Goal: Transaction & Acquisition: Book appointment/travel/reservation

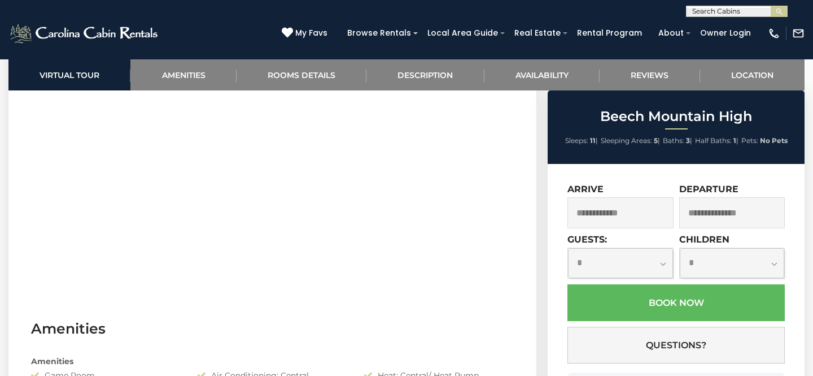
scroll to position [593, 0]
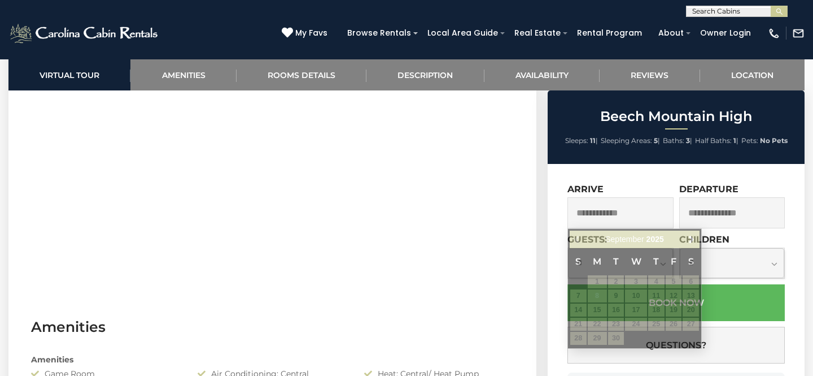
click at [632, 215] on input "text" at bounding box center [621, 212] width 106 height 31
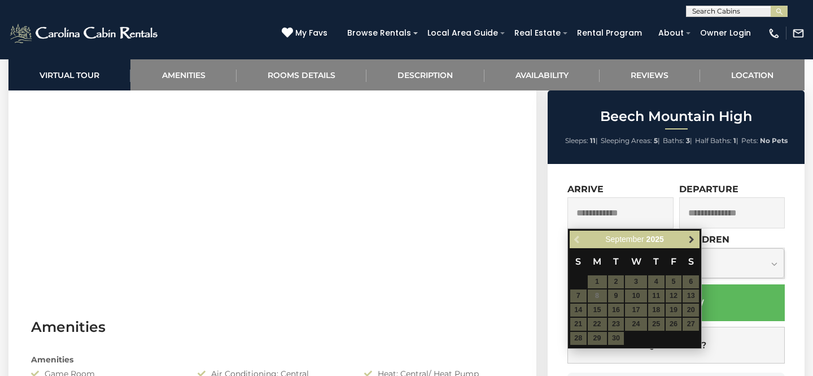
click at [692, 237] on span "Next" at bounding box center [691, 239] width 9 height 9
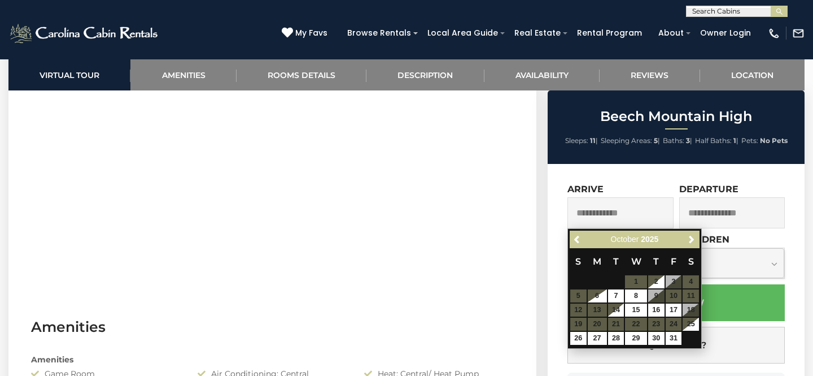
click at [654, 296] on table "S M T W T F S 1 2 3 4 5 6 7 8 9 10 11 12 13 14 15 16 17 18 19 20 21 22 23 24 25…" at bounding box center [635, 296] width 130 height 97
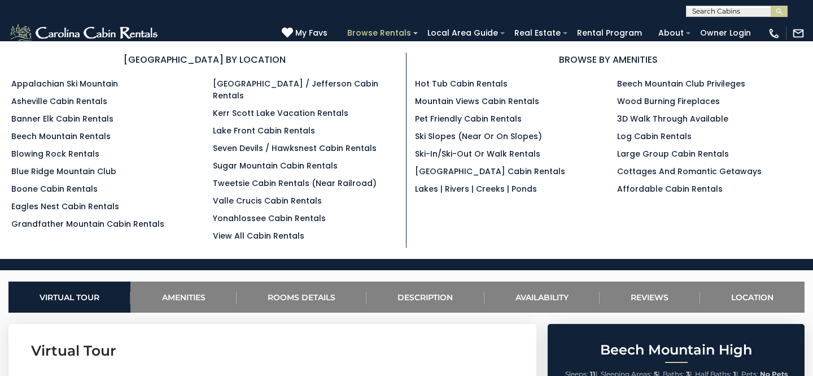
scroll to position [483, 0]
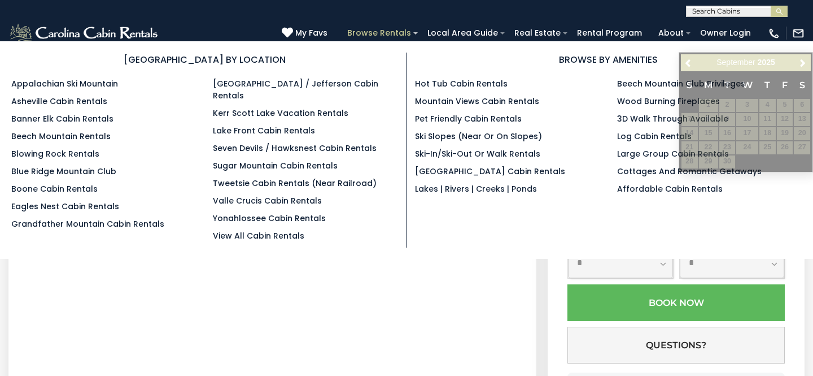
click at [387, 34] on link "Browse Rentals" at bounding box center [379, 33] width 75 height 18
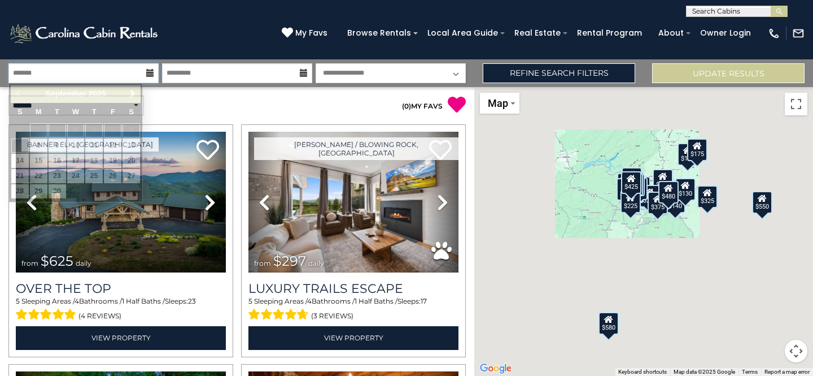
click at [75, 72] on input "text" at bounding box center [83, 73] width 150 height 20
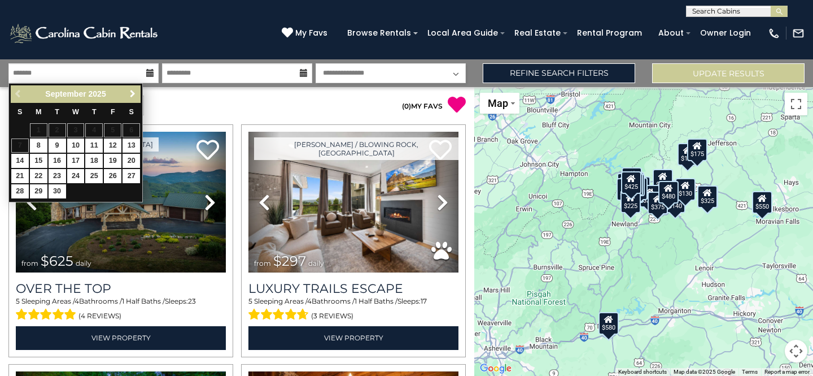
click at [136, 94] on span "Next" at bounding box center [132, 93] width 9 height 9
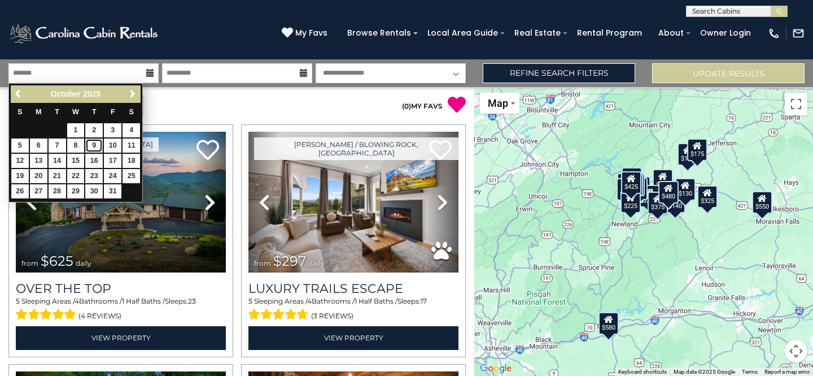
click at [95, 146] on link "9" at bounding box center [94, 145] width 18 height 14
type input "*******"
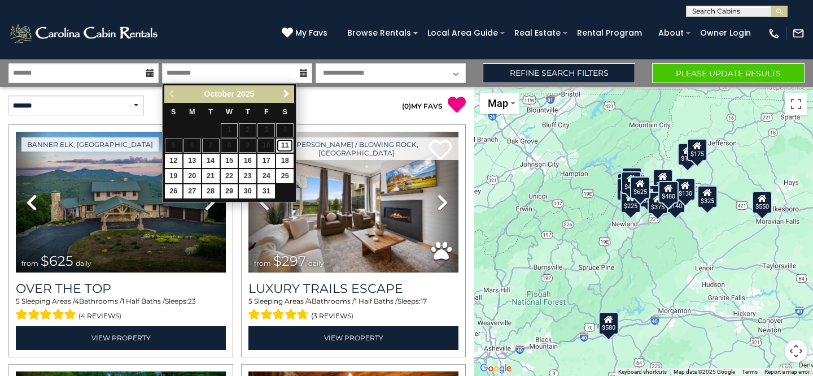
click at [283, 150] on link "11" at bounding box center [285, 145] width 18 height 14
type input "********"
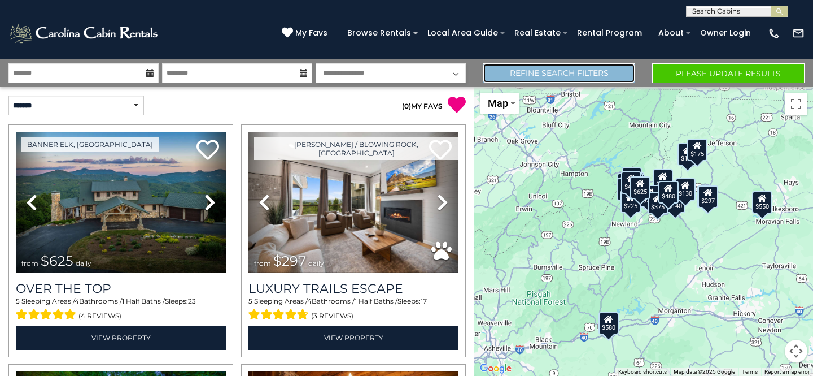
click at [571, 73] on link "Refine Search Filters" at bounding box center [559, 73] width 152 height 20
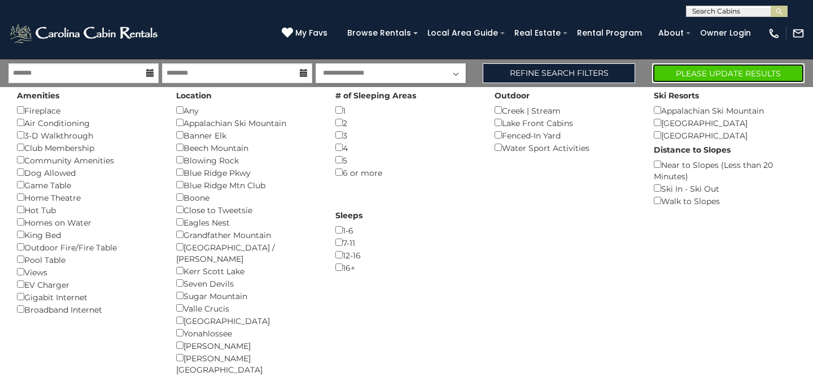
click at [701, 71] on button "Please Update Results" at bounding box center [728, 73] width 152 height 20
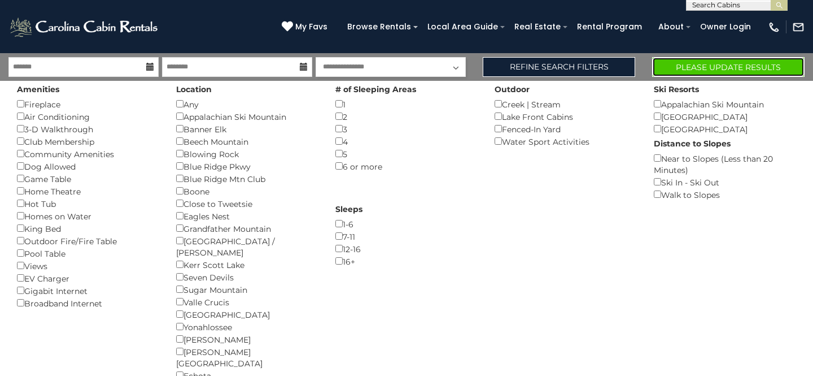
scroll to position [9, 0]
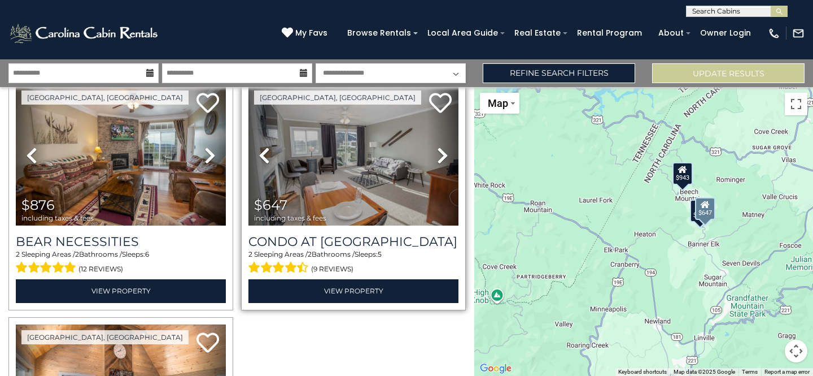
scroll to position [50, 0]
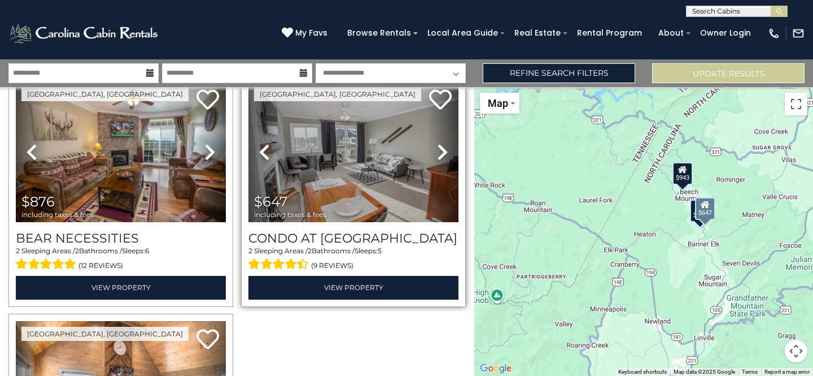
click at [442, 147] on icon at bounding box center [442, 152] width 11 height 18
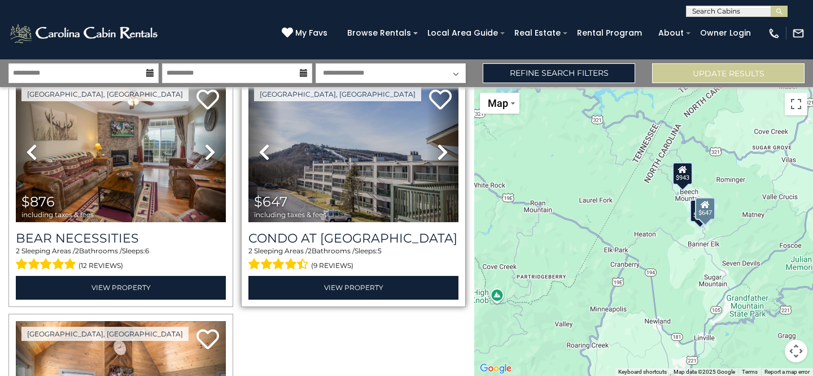
click at [439, 154] on icon at bounding box center [442, 152] width 11 height 18
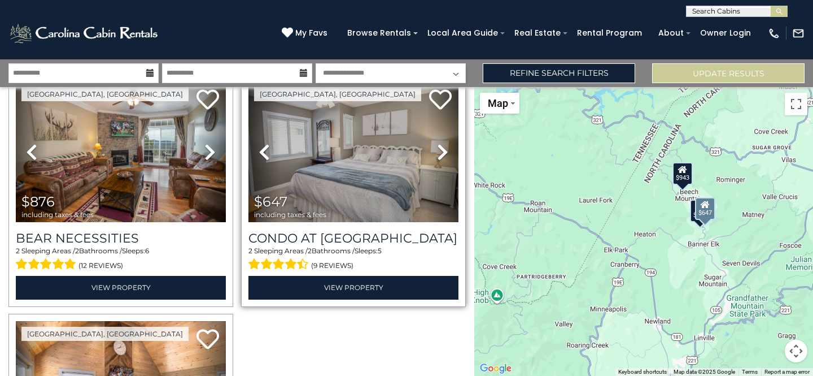
click at [437, 156] on icon at bounding box center [442, 152] width 11 height 18
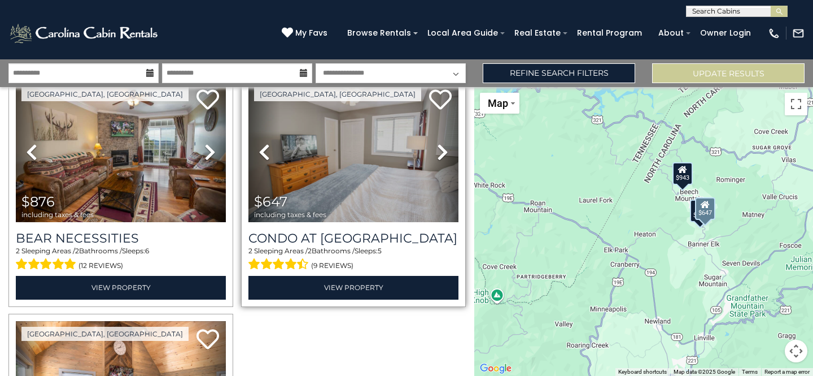
click at [437, 156] on icon at bounding box center [442, 152] width 11 height 18
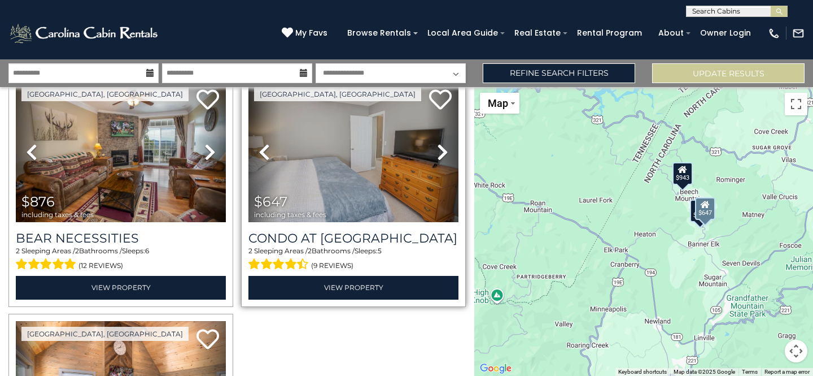
click at [437, 156] on icon at bounding box center [442, 152] width 11 height 18
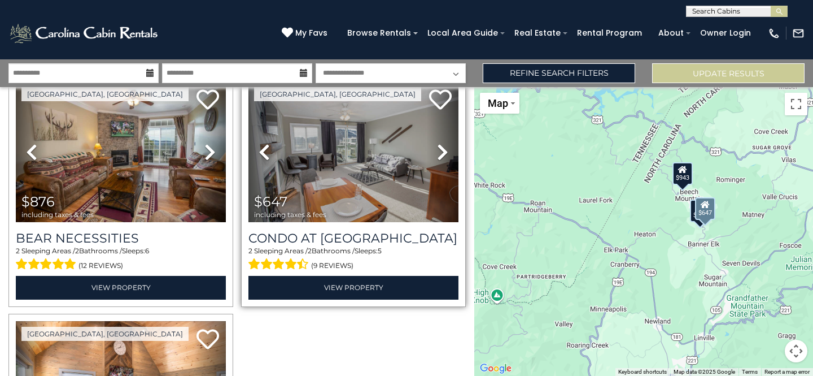
click at [437, 156] on icon at bounding box center [442, 152] width 11 height 18
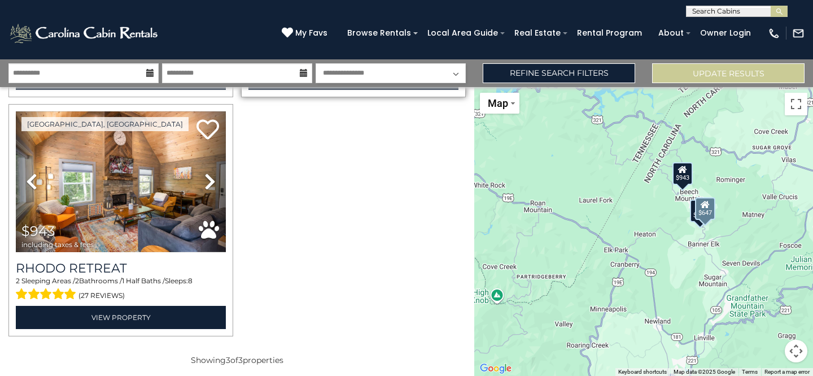
scroll to position [267, 0]
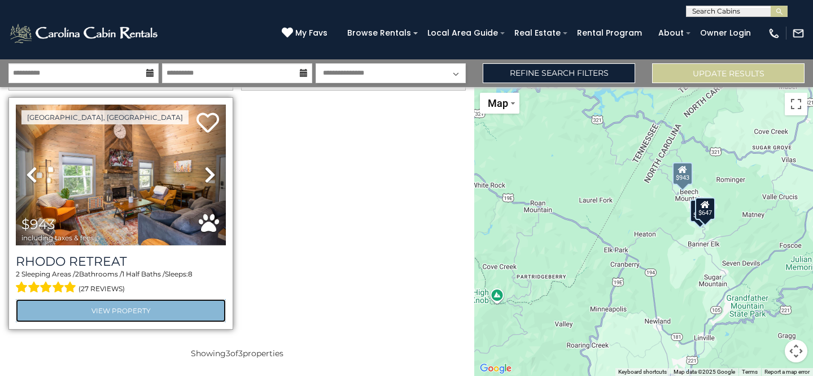
click at [151, 308] on link "View Property" at bounding box center [121, 310] width 210 height 23
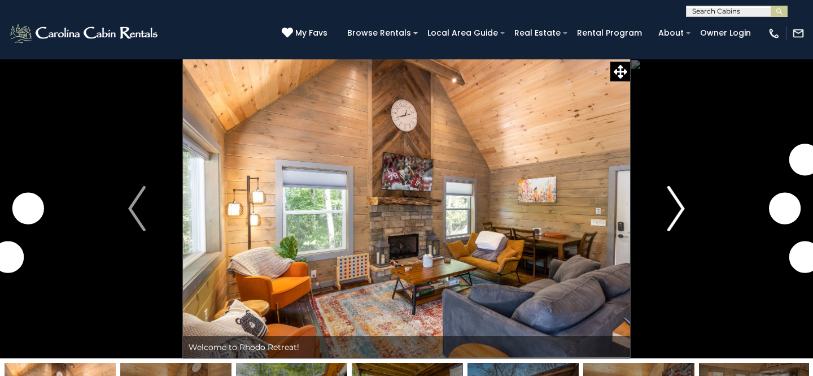
click at [678, 203] on img "Next" at bounding box center [675, 208] width 17 height 45
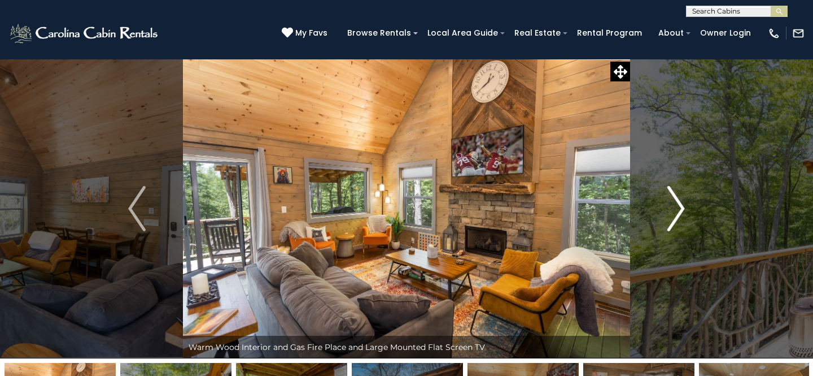
click at [680, 207] on img "Next" at bounding box center [675, 208] width 17 height 45
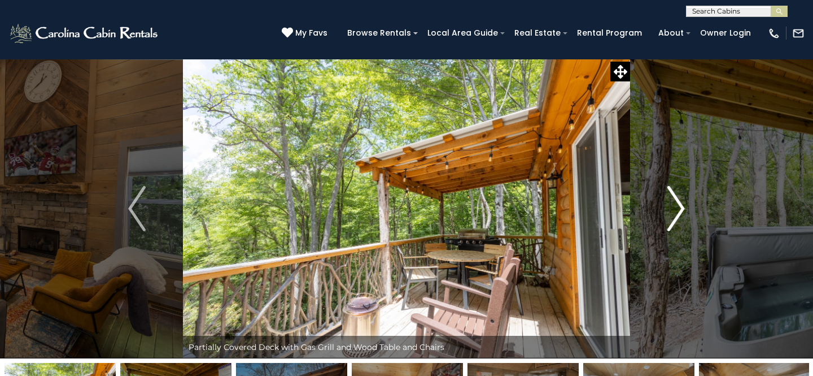
click at [680, 208] on img "Next" at bounding box center [675, 208] width 17 height 45
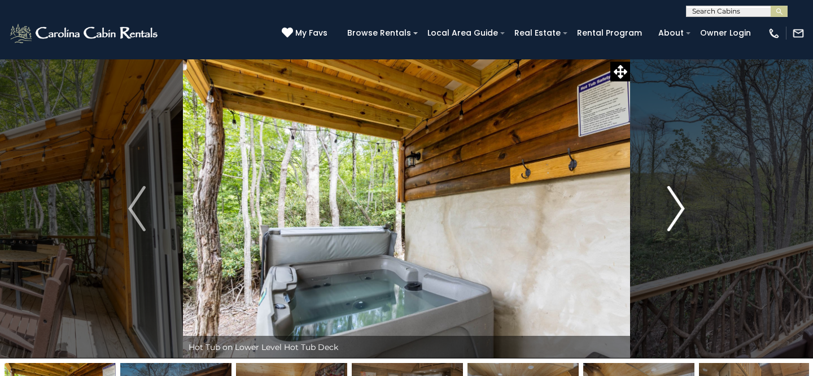
click at [675, 212] on img "Next" at bounding box center [675, 208] width 17 height 45
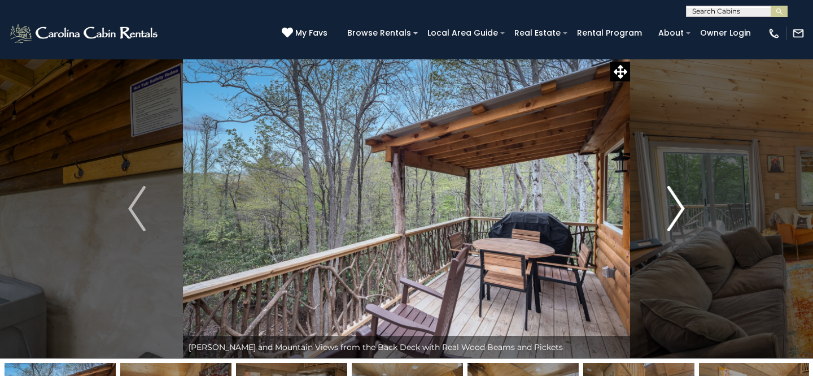
click at [675, 212] on img "Next" at bounding box center [675, 208] width 17 height 45
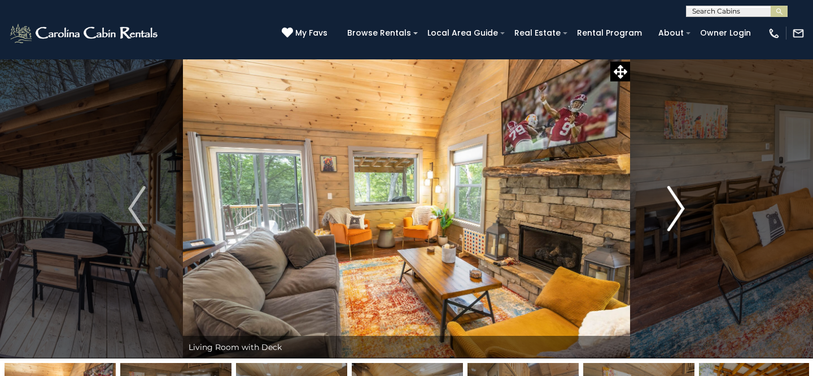
click at [674, 212] on img "Next" at bounding box center [675, 208] width 17 height 45
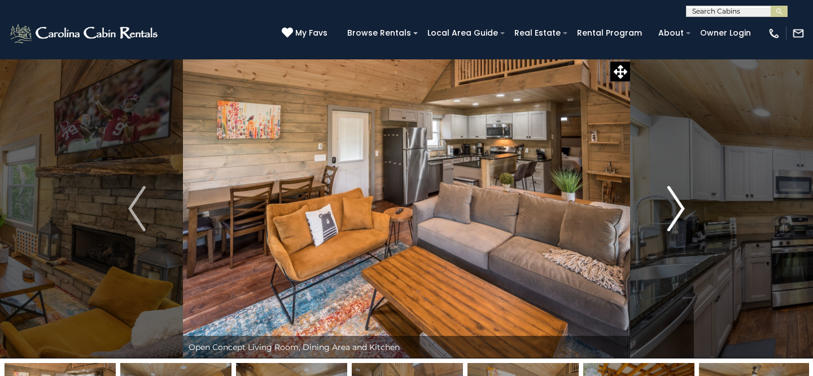
click at [674, 213] on img "Next" at bounding box center [675, 208] width 17 height 45
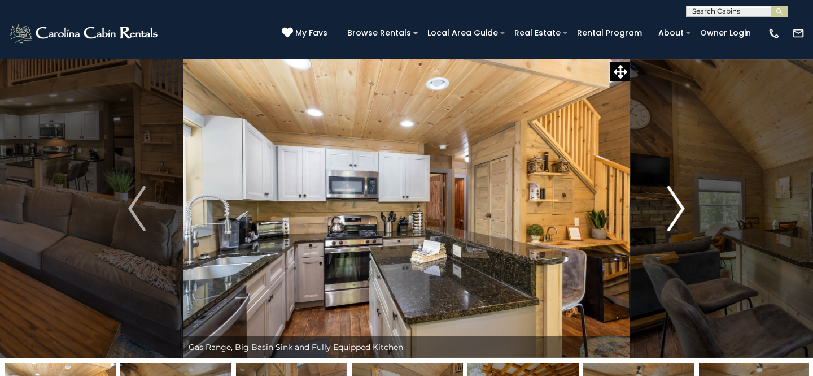
click at [674, 213] on img "Next" at bounding box center [675, 208] width 17 height 45
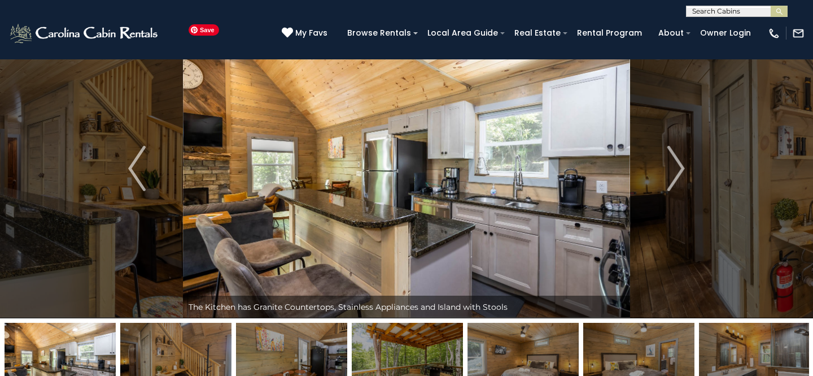
scroll to position [35, 0]
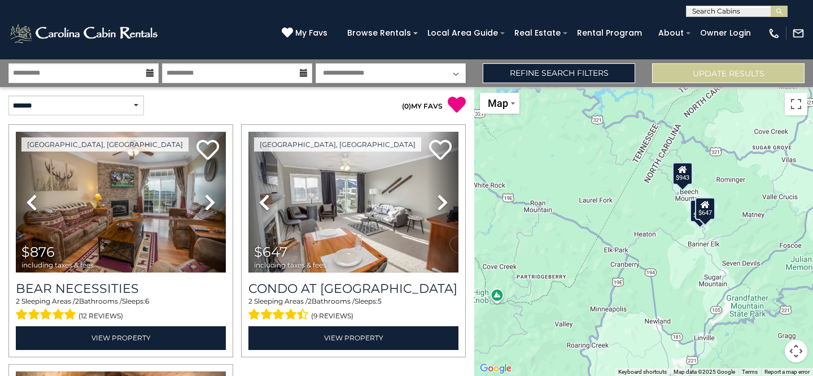
click at [707, 217] on div "$647" at bounding box center [705, 208] width 20 height 23
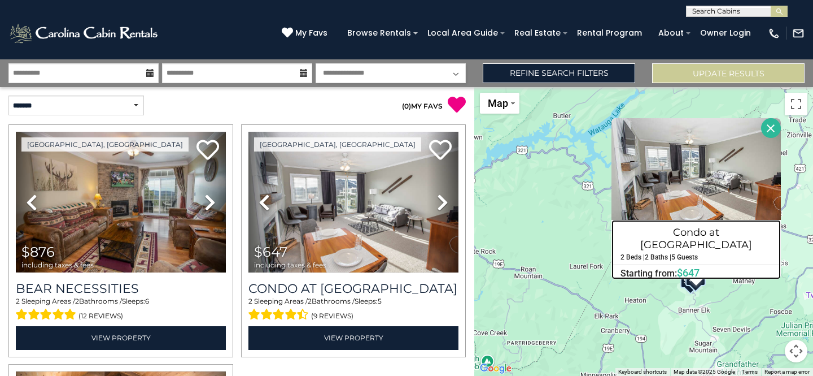
click at [690, 233] on h4 "Condo at [GEOGRAPHIC_DATA]" at bounding box center [696, 238] width 168 height 30
click at [769, 128] on button "Close" at bounding box center [771, 128] width 20 height 20
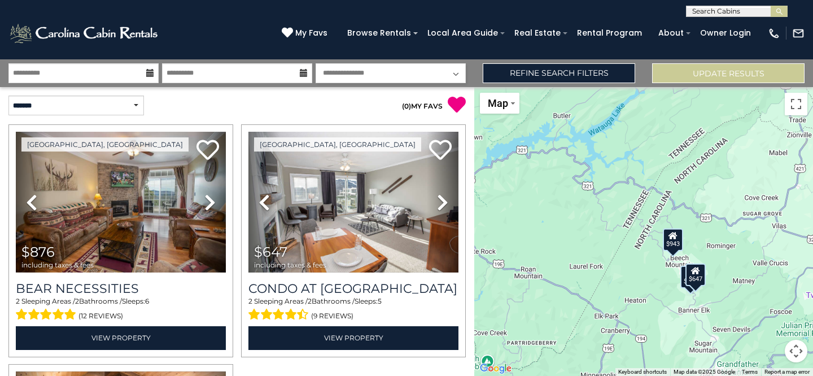
click at [683, 286] on div "$876" at bounding box center [690, 276] width 20 height 23
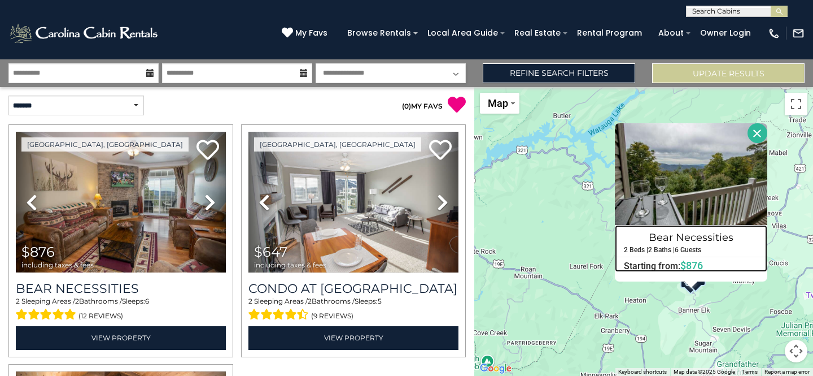
click at [688, 234] on h4 "Bear Necessities" at bounding box center [691, 237] width 151 height 18
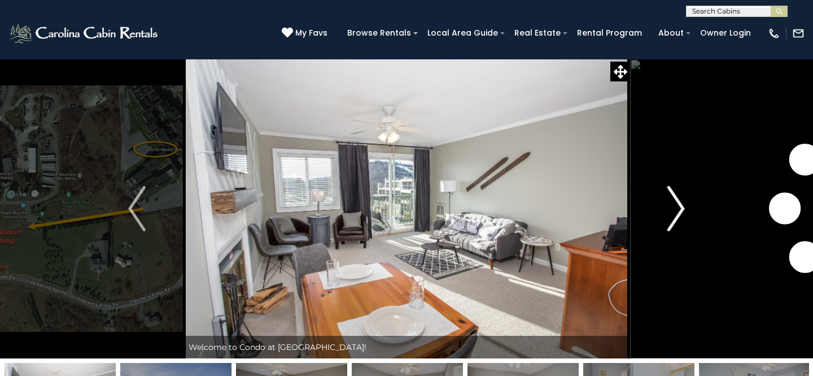
click at [673, 214] on img "Next" at bounding box center [675, 208] width 17 height 45
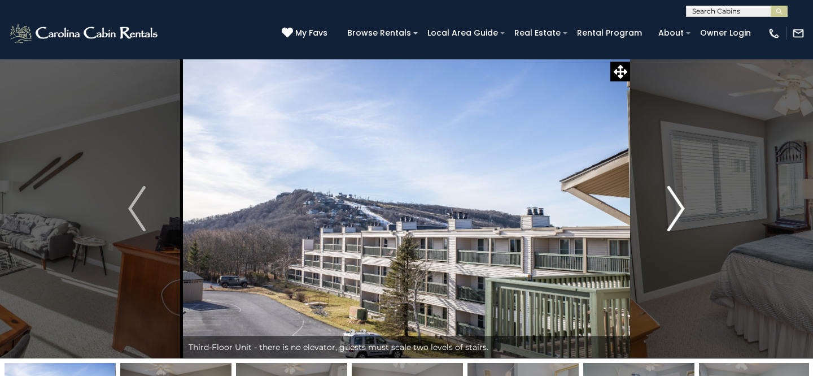
click at [680, 211] on img "Next" at bounding box center [675, 208] width 17 height 45
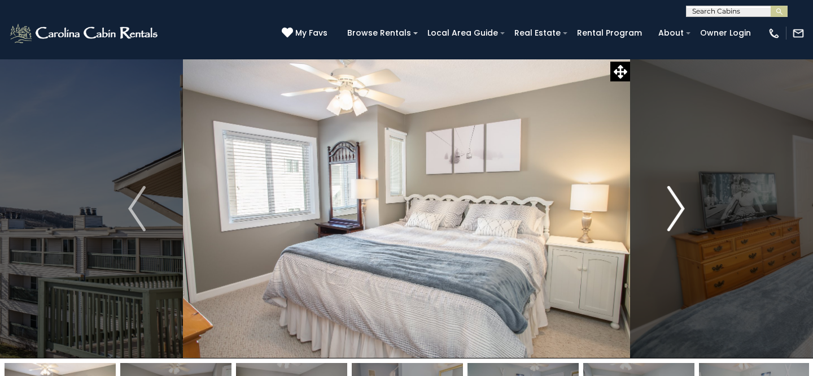
click at [680, 211] on img "Next" at bounding box center [675, 208] width 17 height 45
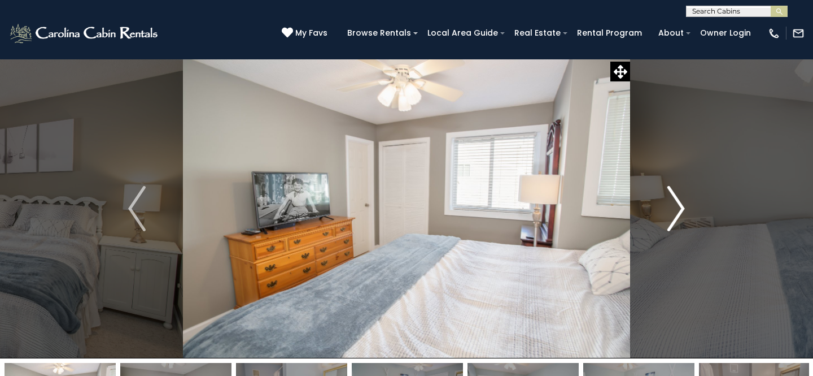
click at [680, 212] on img "Next" at bounding box center [675, 208] width 17 height 45
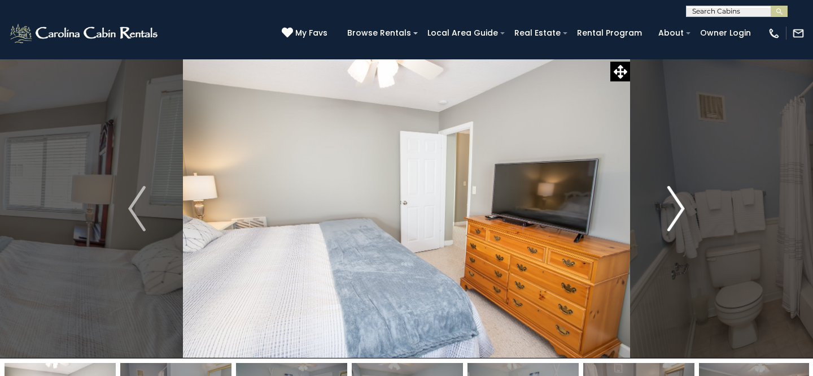
click at [680, 212] on img "Next" at bounding box center [675, 208] width 17 height 45
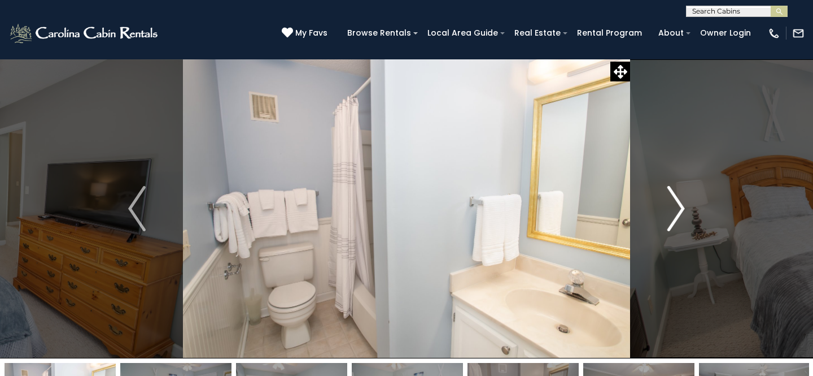
click at [680, 212] on img "Next" at bounding box center [675, 208] width 17 height 45
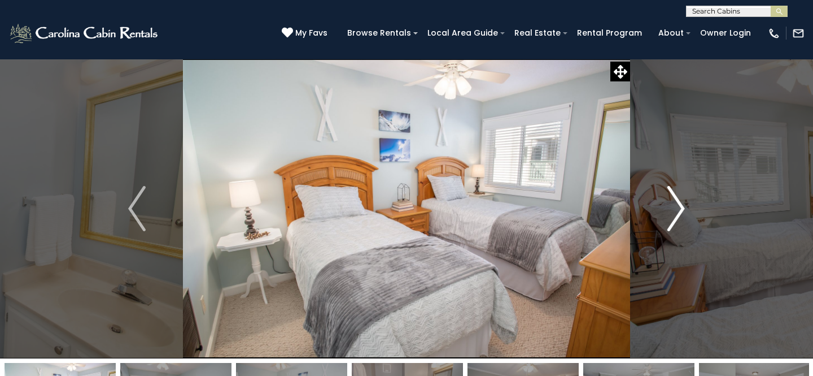
click at [680, 213] on img "Next" at bounding box center [675, 208] width 17 height 45
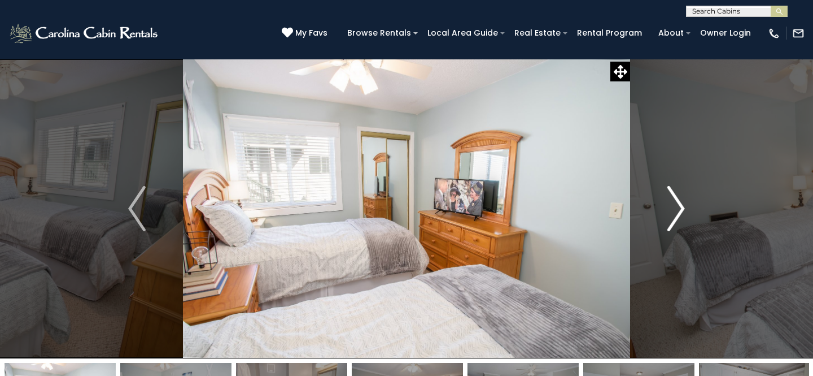
click at [680, 213] on img "Next" at bounding box center [675, 208] width 17 height 45
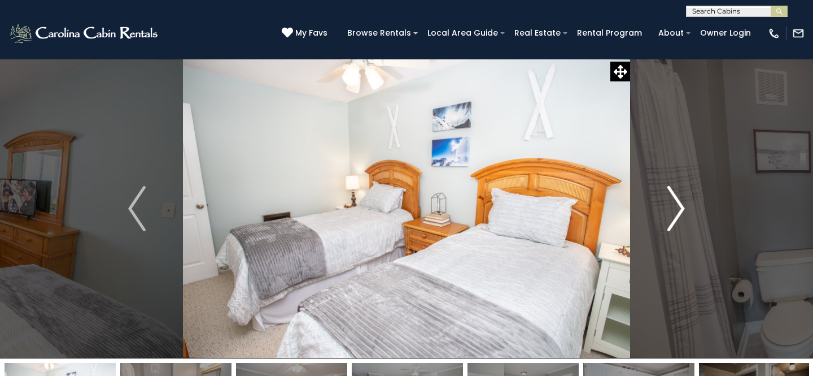
click at [680, 213] on img "Next" at bounding box center [675, 208] width 17 height 45
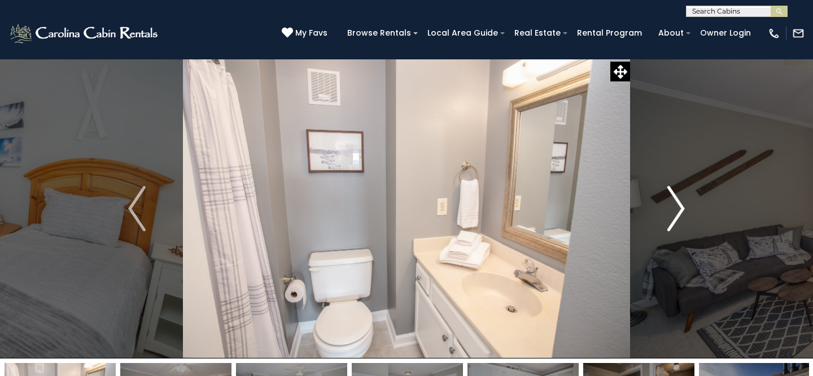
click at [676, 213] on img "Next" at bounding box center [675, 208] width 17 height 45
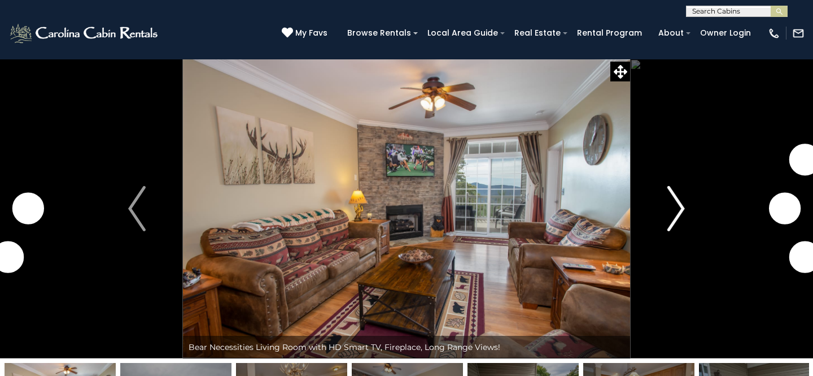
click at [669, 210] on img "Next" at bounding box center [675, 208] width 17 height 45
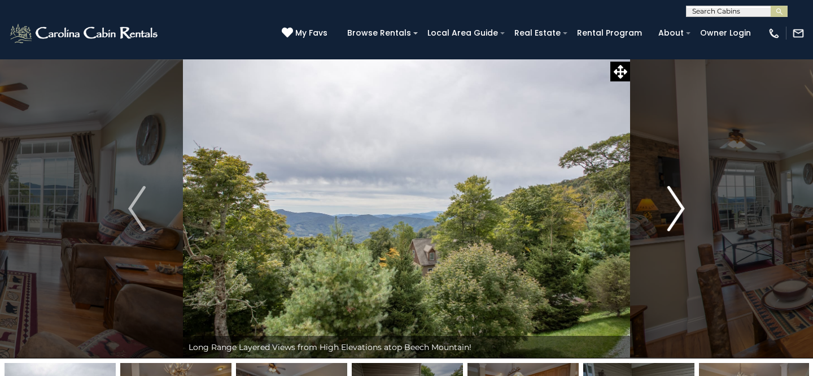
click at [680, 204] on img "Next" at bounding box center [675, 208] width 17 height 45
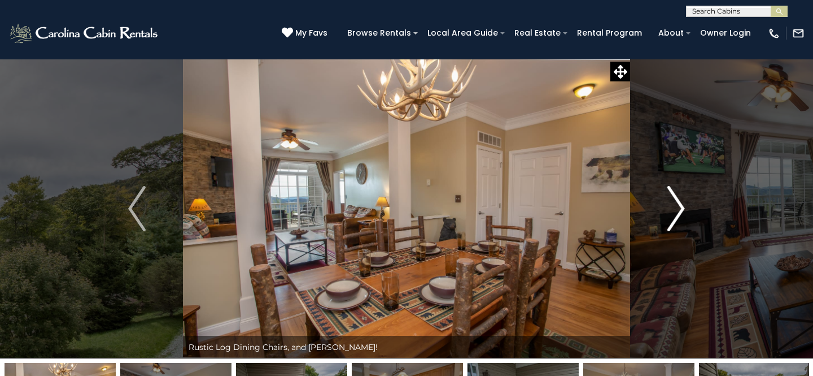
click at [680, 204] on img "Next" at bounding box center [675, 208] width 17 height 45
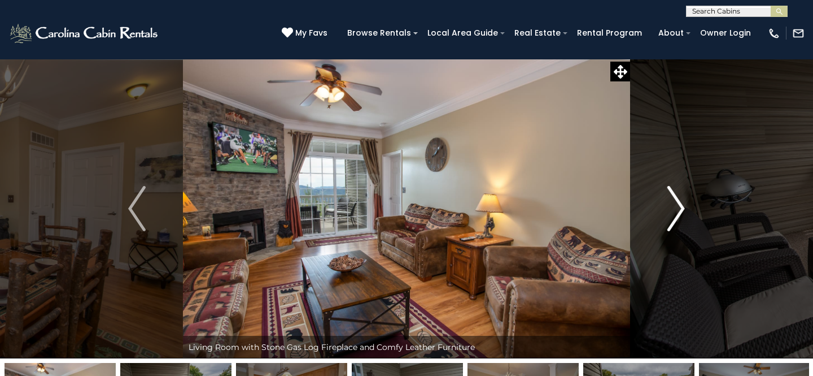
click at [680, 205] on img "Next" at bounding box center [675, 208] width 17 height 45
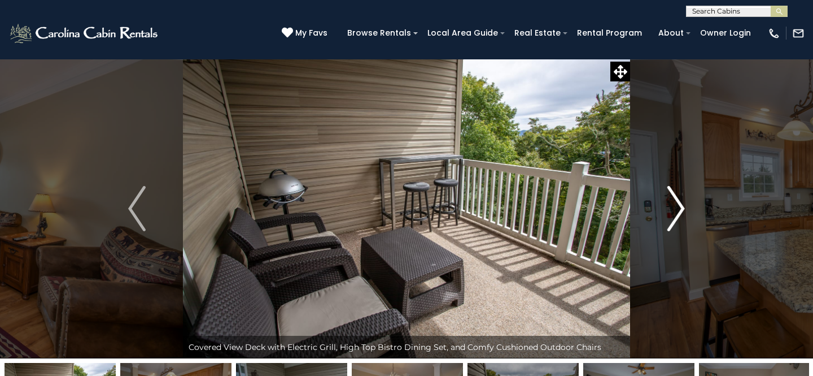
click at [680, 206] on img "Next" at bounding box center [675, 208] width 17 height 45
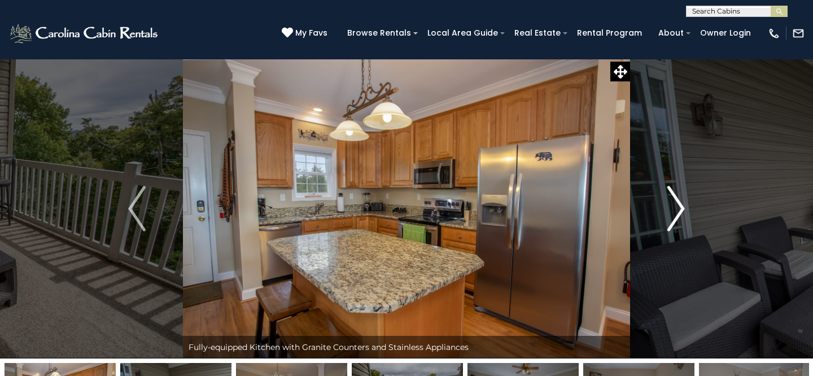
click at [680, 206] on img "Next" at bounding box center [675, 208] width 17 height 45
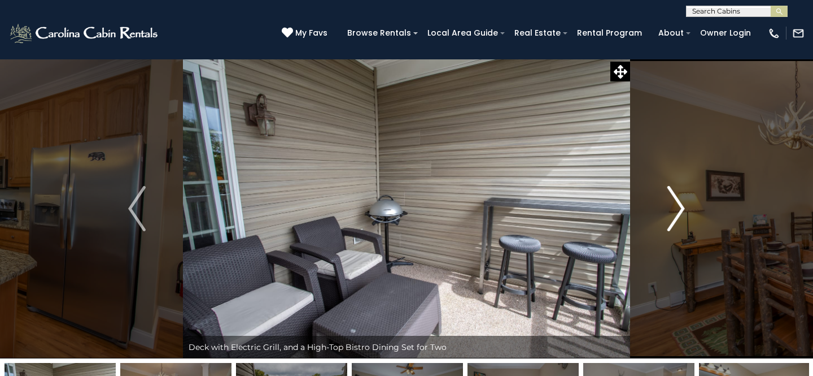
click at [680, 207] on img "Next" at bounding box center [675, 208] width 17 height 45
